Goal: Use online tool/utility: Utilize a website feature to perform a specific function

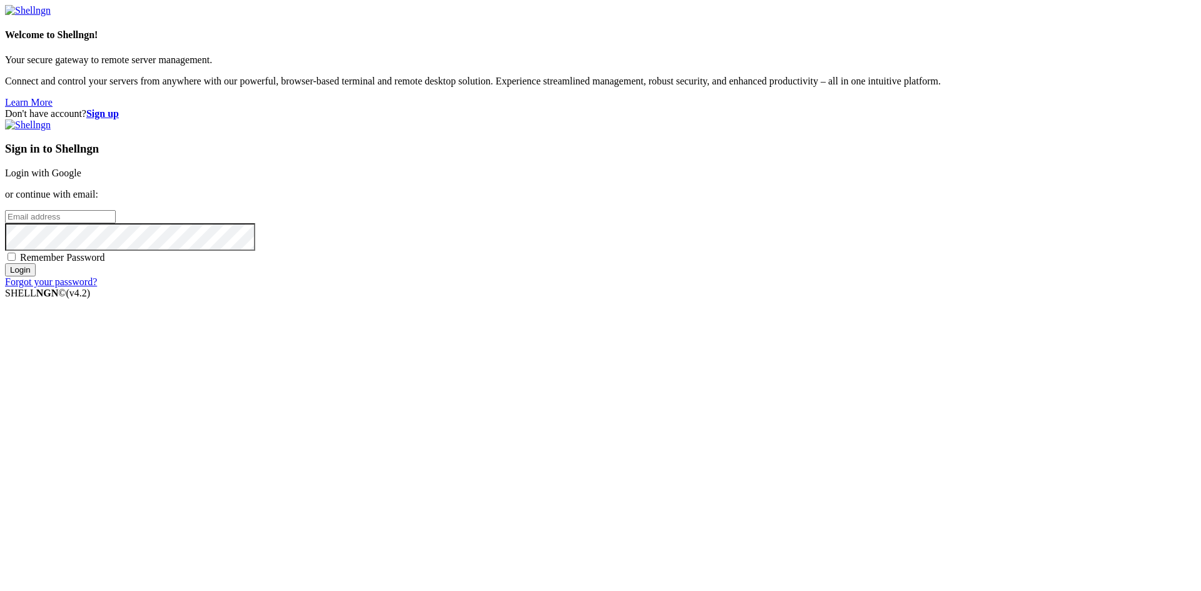
type input "[PERSON_NAME][EMAIL_ADDRESS][DOMAIN_NAME]"
click at [36, 277] on input "Login" at bounding box center [20, 269] width 31 height 13
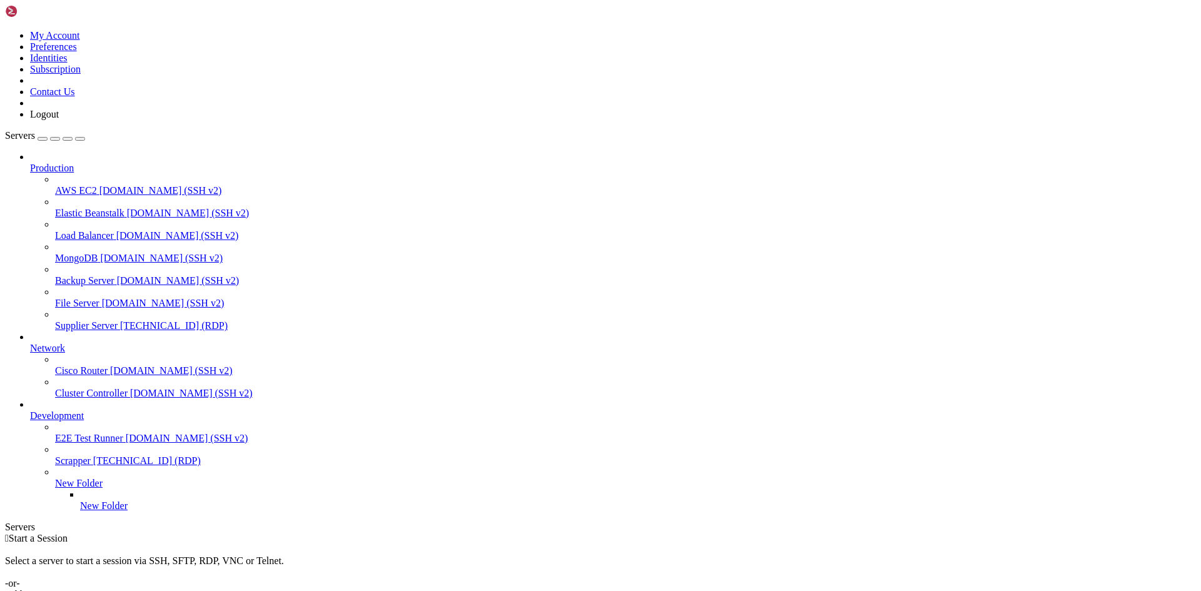
click at [120, 320] on span "[TECHNICAL_ID] (RDP)" at bounding box center [174, 325] width 108 height 11
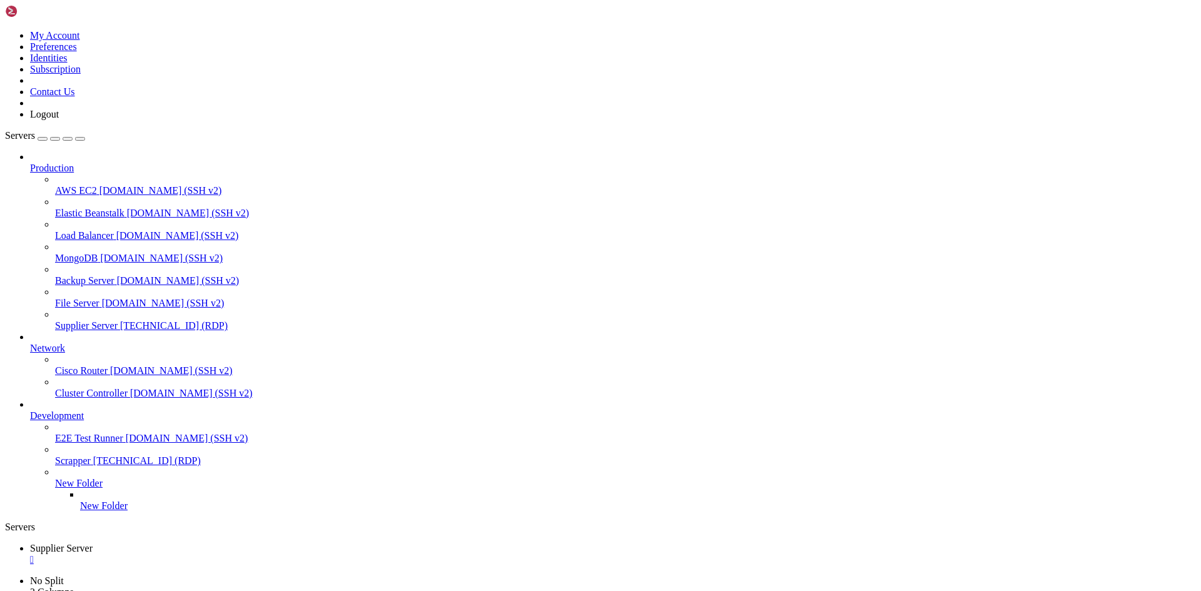
drag, startPoint x: 307, startPoint y: 908, endPoint x: 220, endPoint y: 910, distance: 87.0
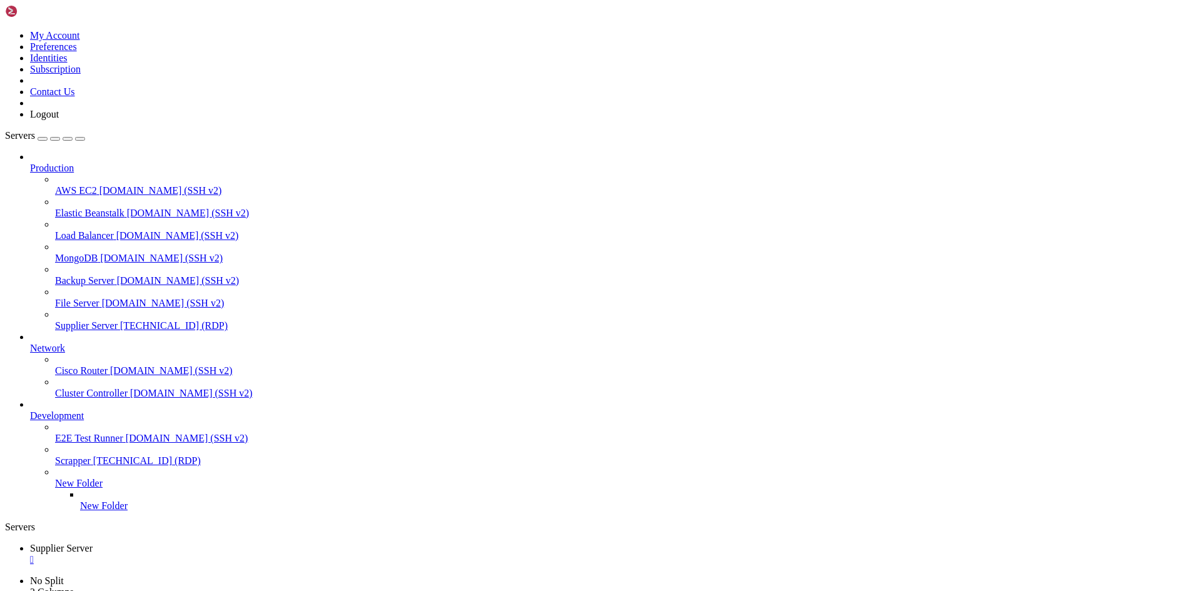
drag, startPoint x: 310, startPoint y: 908, endPoint x: 217, endPoint y: 909, distance: 92.6
